Goal: Task Accomplishment & Management: Use online tool/utility

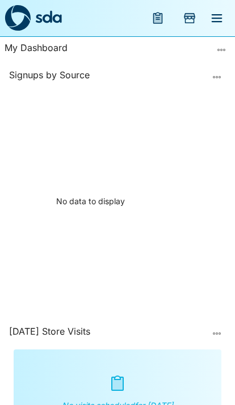
click at [224, 50] on icon "more" at bounding box center [221, 50] width 7 height 2
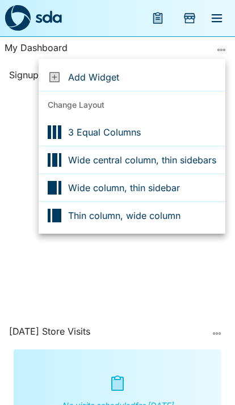
click at [71, 72] on span "Add Widget" at bounding box center [142, 77] width 148 height 14
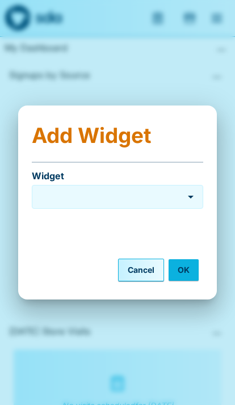
click at [194, 190] on icon "Open" at bounding box center [191, 197] width 14 height 14
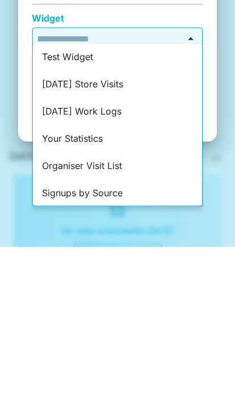
scroll to position [27, 0]
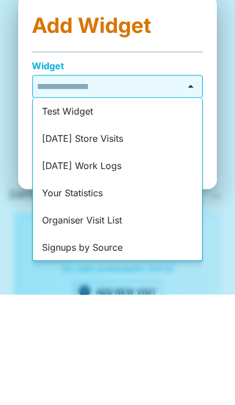
click at [57, 236] on li "[DATE] Store Visits" at bounding box center [117, 249] width 169 height 27
type input "**********"
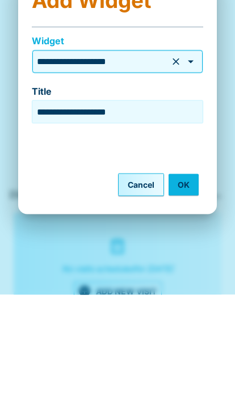
click at [192, 284] on button "OK" at bounding box center [184, 295] width 30 height 22
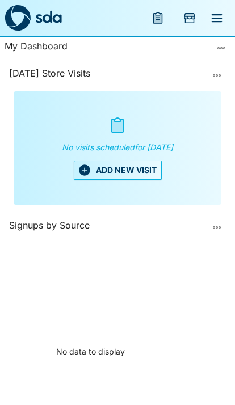
scroll to position [0, 0]
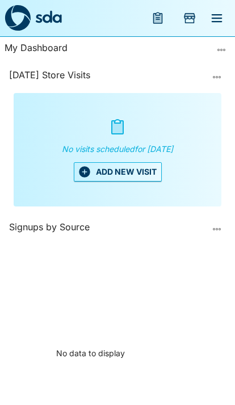
click at [220, 224] on button "button" at bounding box center [217, 229] width 18 height 18
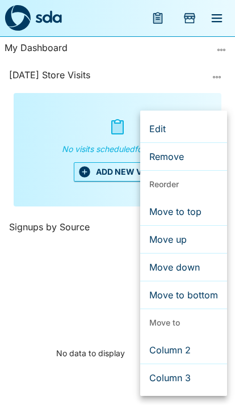
click at [114, 213] on div at bounding box center [117, 202] width 235 height 405
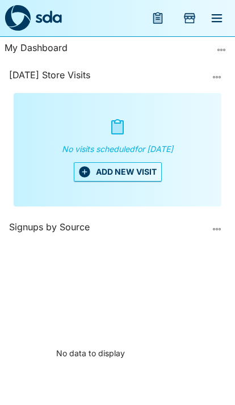
click at [220, 221] on button "button" at bounding box center [217, 229] width 18 height 18
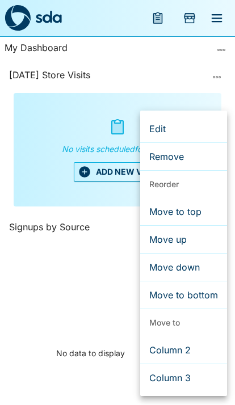
click at [159, 119] on li "Edit" at bounding box center [183, 129] width 87 height 28
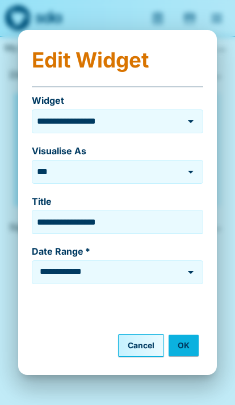
click at [197, 128] on icon "Open" at bounding box center [191, 122] width 14 height 14
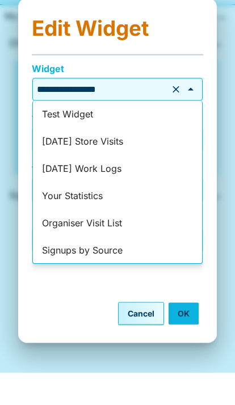
click at [51, 188] on li "[DATE] Work Logs" at bounding box center [117, 201] width 169 height 27
type input "**********"
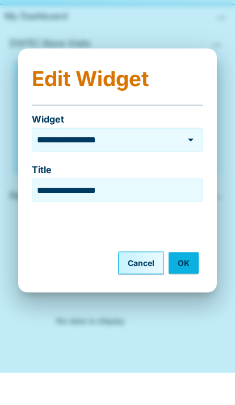
scroll to position [32, 0]
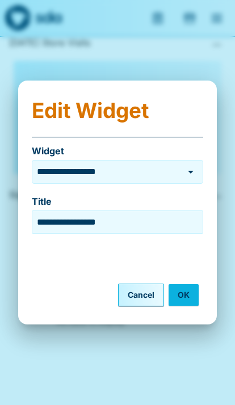
click at [194, 288] on button "OK" at bounding box center [184, 295] width 30 height 22
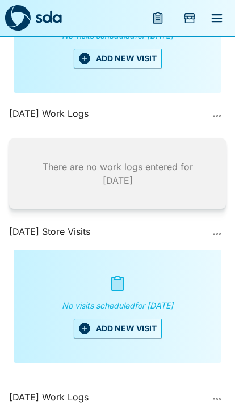
scroll to position [166, 0]
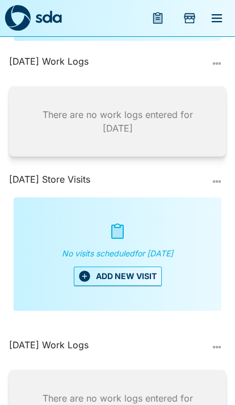
click at [217, 183] on icon "button" at bounding box center [216, 181] width 9 height 9
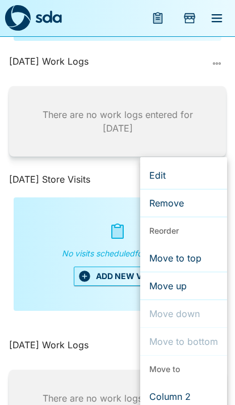
click at [165, 197] on span "Remove" at bounding box center [183, 203] width 69 height 14
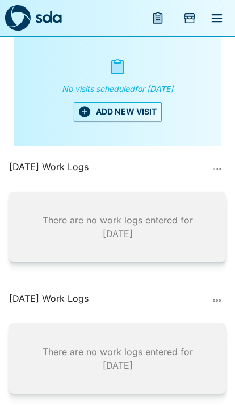
scroll to position [14, 0]
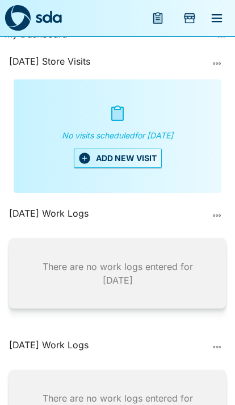
click at [219, 217] on icon "button" at bounding box center [216, 215] width 9 height 9
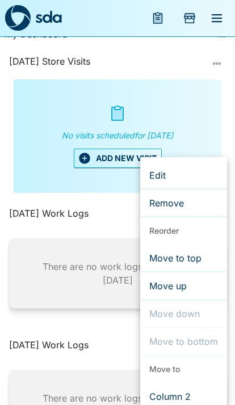
click at [39, 181] on div at bounding box center [117, 202] width 235 height 405
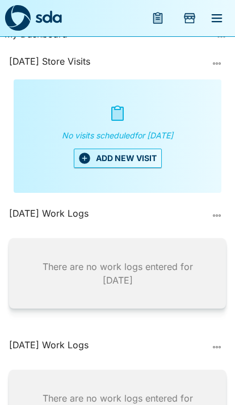
click at [41, 171] on div "No visits scheduled for [DATE] ADD NEW VISIT" at bounding box center [117, 136] width 199 height 104
click at [218, 342] on button "button" at bounding box center [217, 347] width 18 height 18
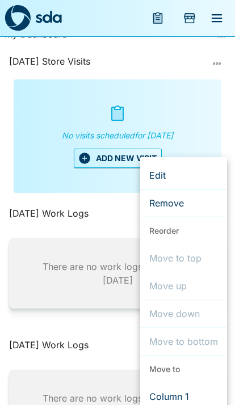
click at [166, 197] on span "Remove" at bounding box center [183, 203] width 69 height 14
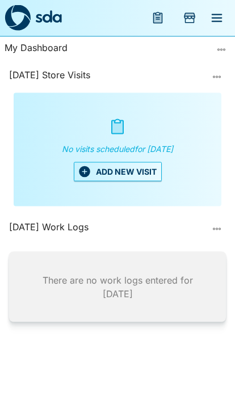
scroll to position [47, 0]
click at [216, 225] on icon "button" at bounding box center [216, 229] width 9 height 9
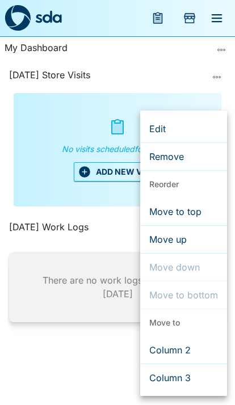
click at [160, 129] on span "Edit" at bounding box center [183, 129] width 69 height 14
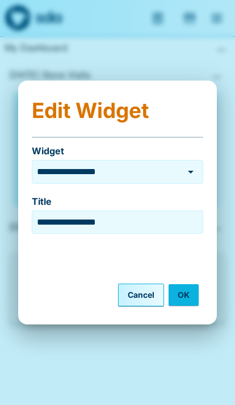
click at [196, 177] on icon "Open" at bounding box center [191, 172] width 14 height 14
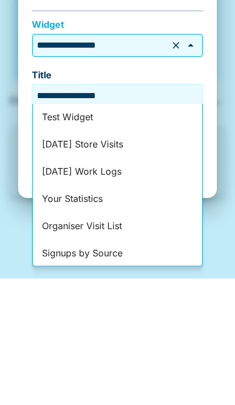
click at [59, 367] on li "Signups by Source" at bounding box center [117, 380] width 169 height 27
type input "**********"
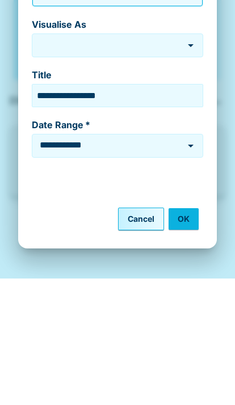
click at [191, 335] on button "OK" at bounding box center [184, 346] width 30 height 22
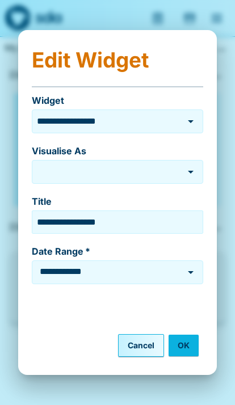
click at [187, 160] on div "Visualise As" at bounding box center [117, 172] width 171 height 24
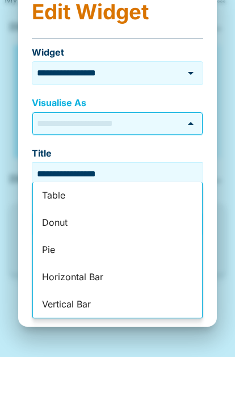
click at [52, 230] on li "Table" at bounding box center [117, 243] width 169 height 27
type input "*****"
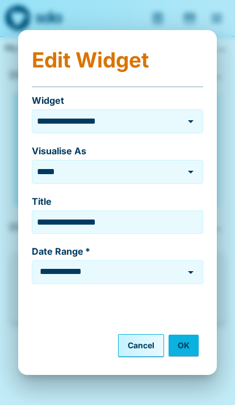
click at [186, 342] on button "OK" at bounding box center [184, 346] width 30 height 22
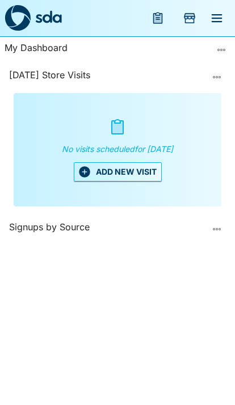
scroll to position [0, 0]
click at [116, 177] on button "ADD NEW VISIT" at bounding box center [118, 171] width 88 height 19
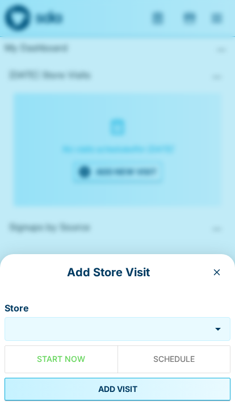
click at [162, 325] on input "Store" at bounding box center [109, 328] width 198 height 13
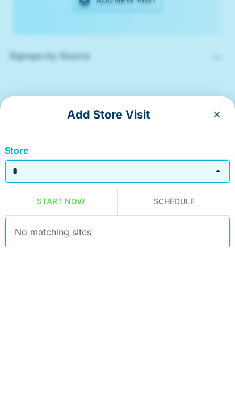
scroll to position [47, 0]
type input "*****"
